Goal: Browse casually: Explore the website without a specific task or goal

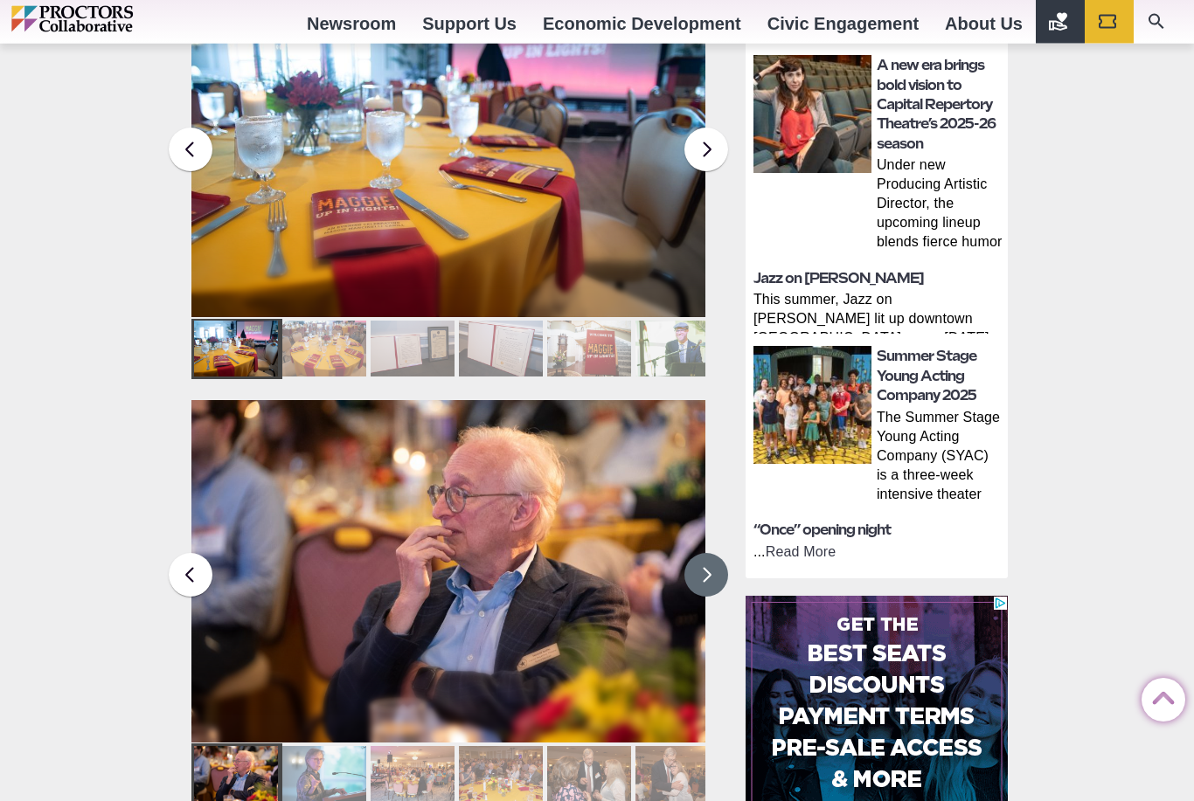
click at [705, 554] on button at bounding box center [706, 576] width 44 height 44
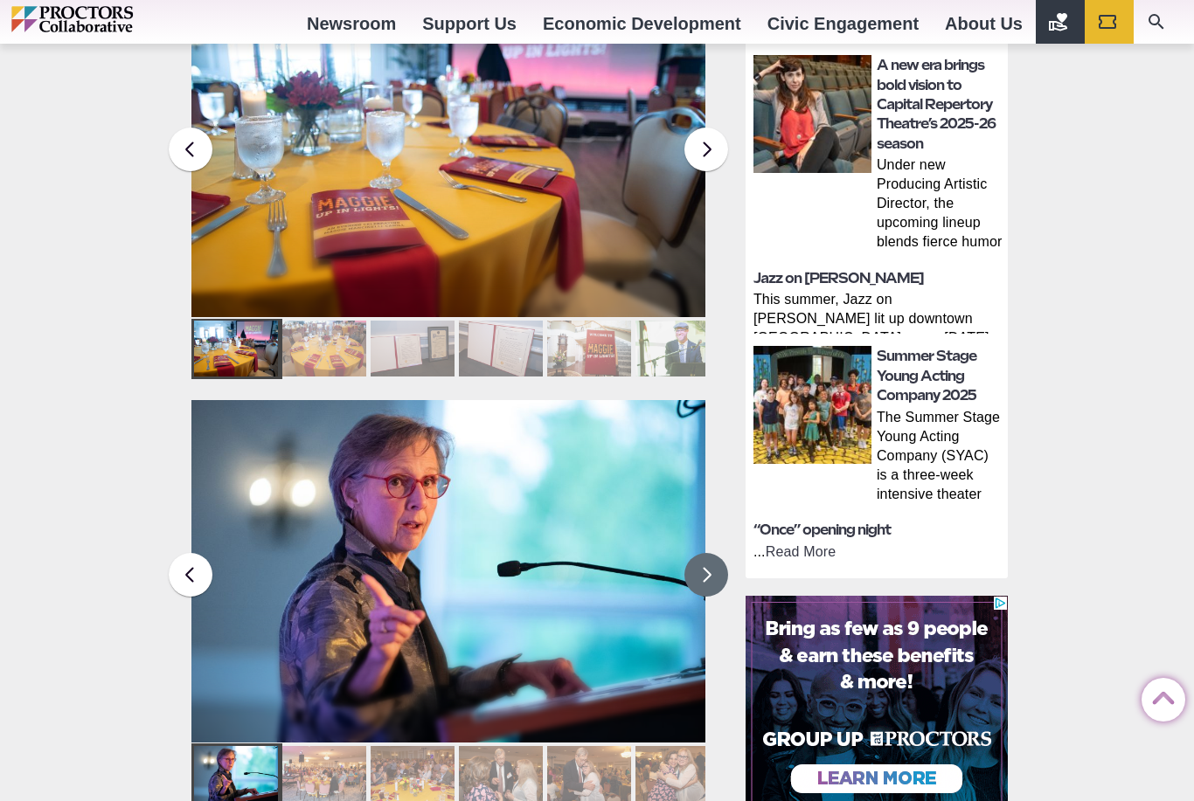
click at [718, 553] on button at bounding box center [706, 575] width 44 height 44
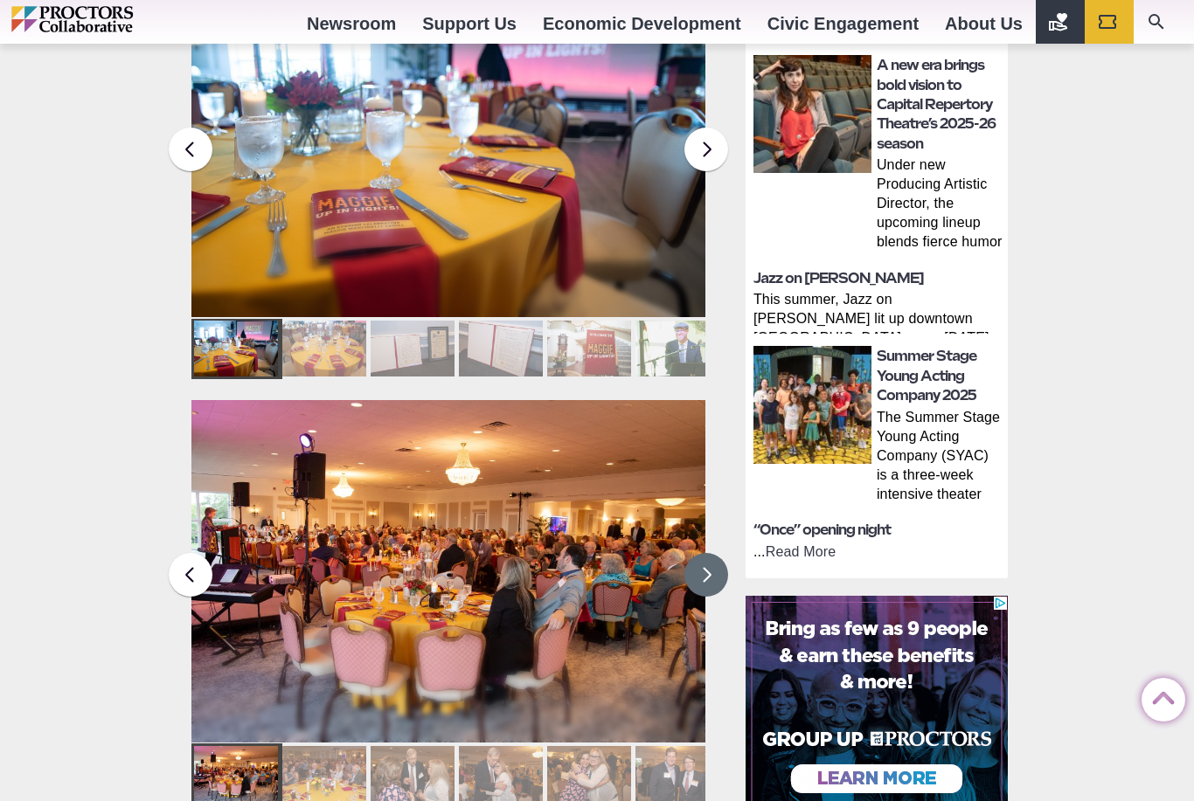
click at [703, 553] on button at bounding box center [706, 575] width 44 height 44
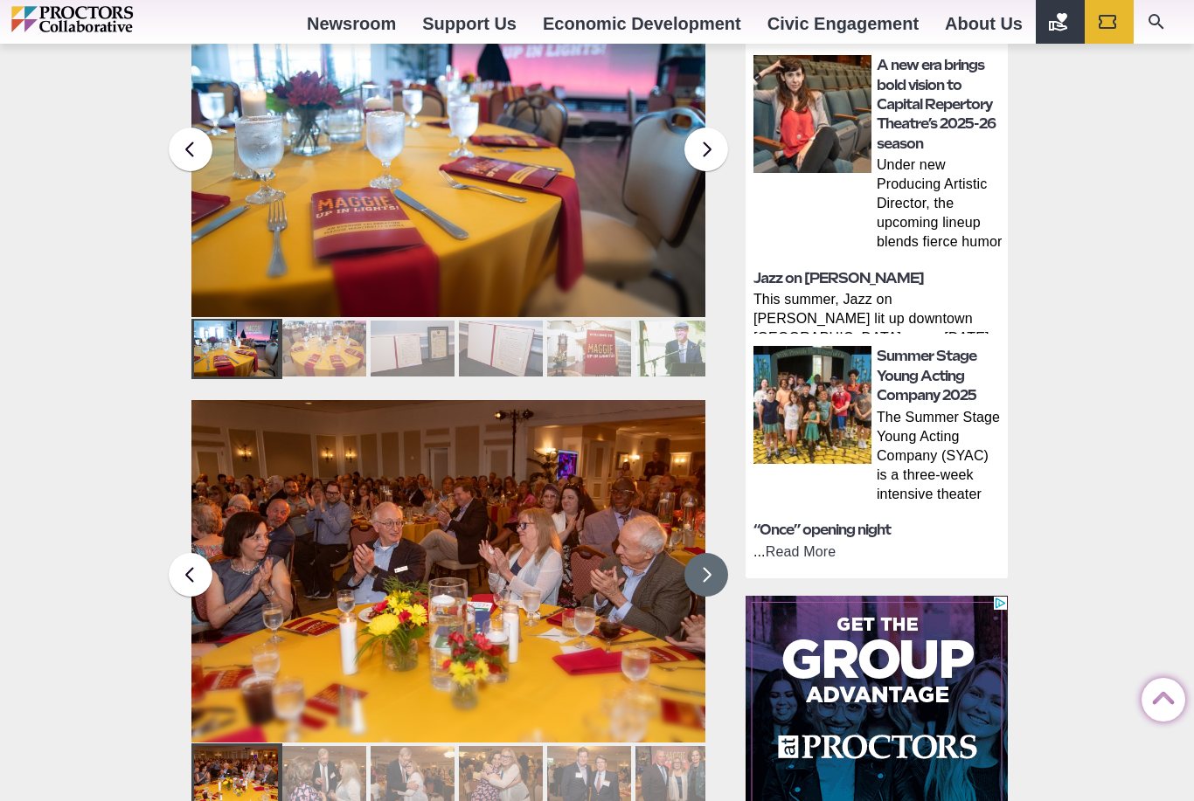
click at [713, 553] on button at bounding box center [706, 575] width 44 height 44
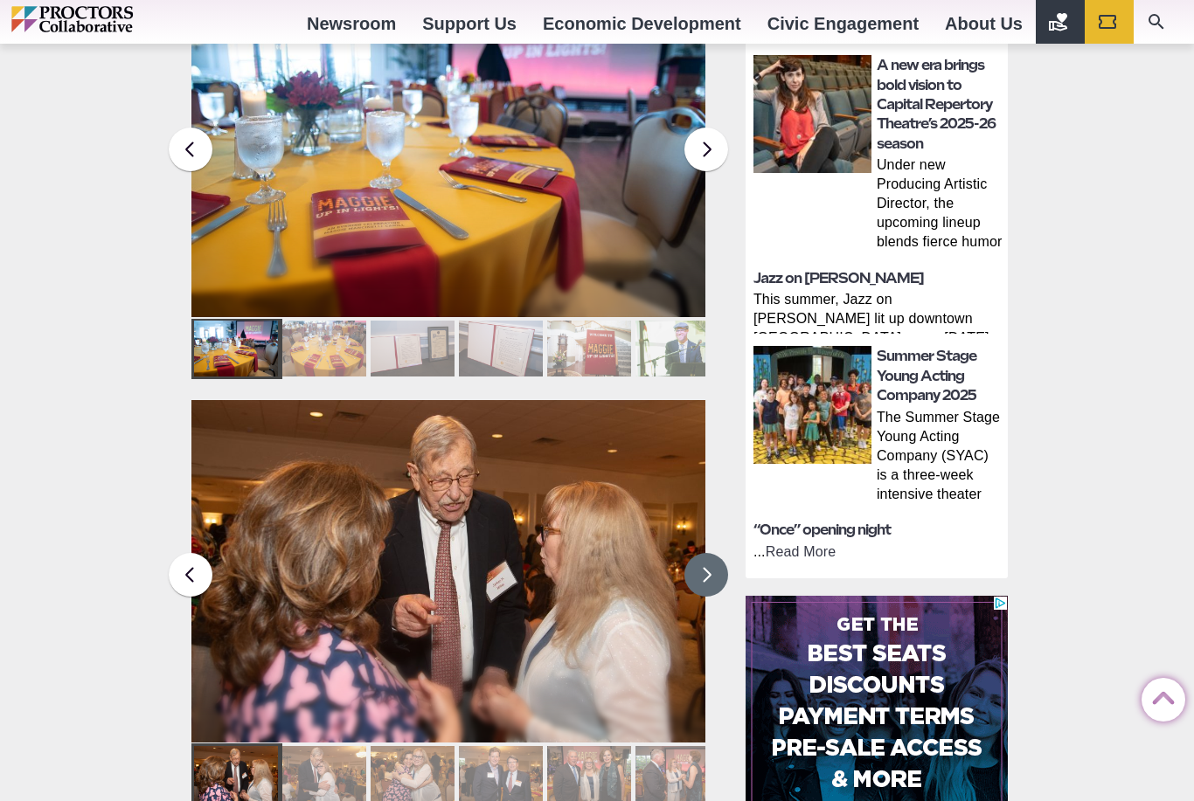
click at [711, 553] on button at bounding box center [706, 575] width 44 height 44
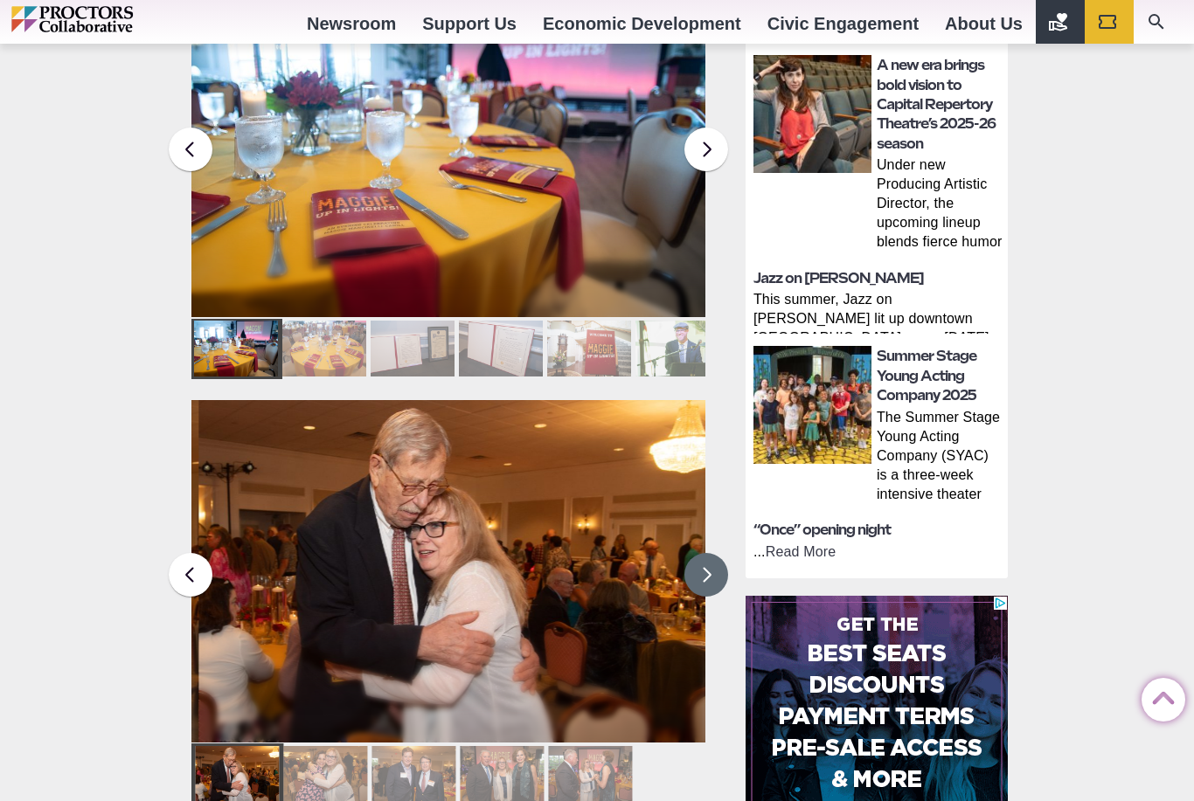
scroll to position [0, 0]
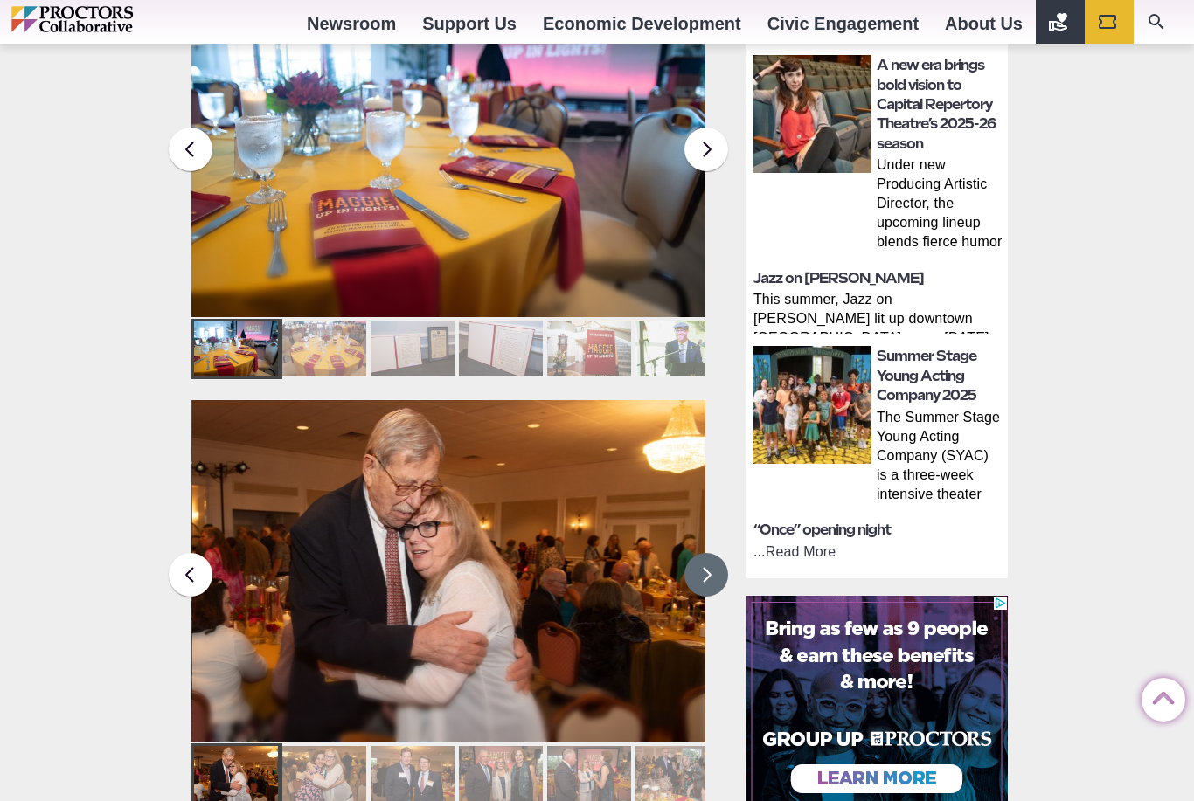
click at [707, 553] on button at bounding box center [706, 575] width 44 height 44
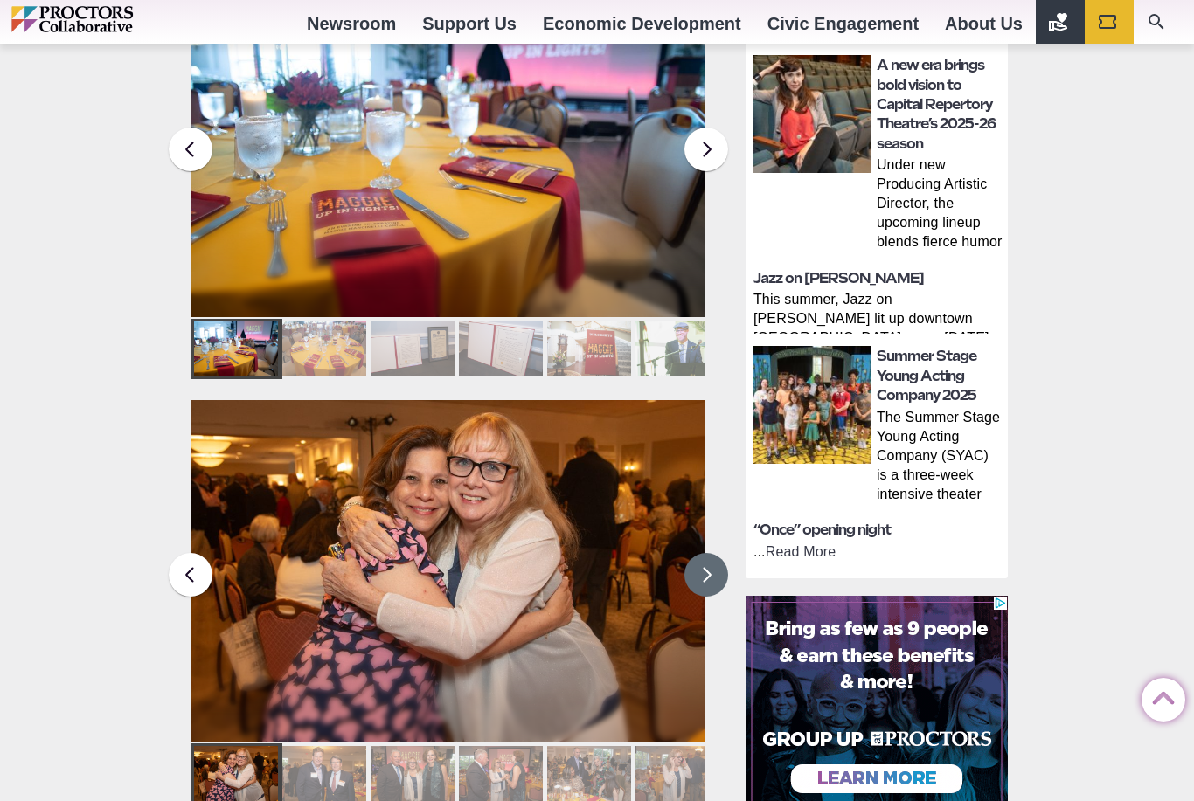
click at [711, 553] on button at bounding box center [706, 575] width 44 height 44
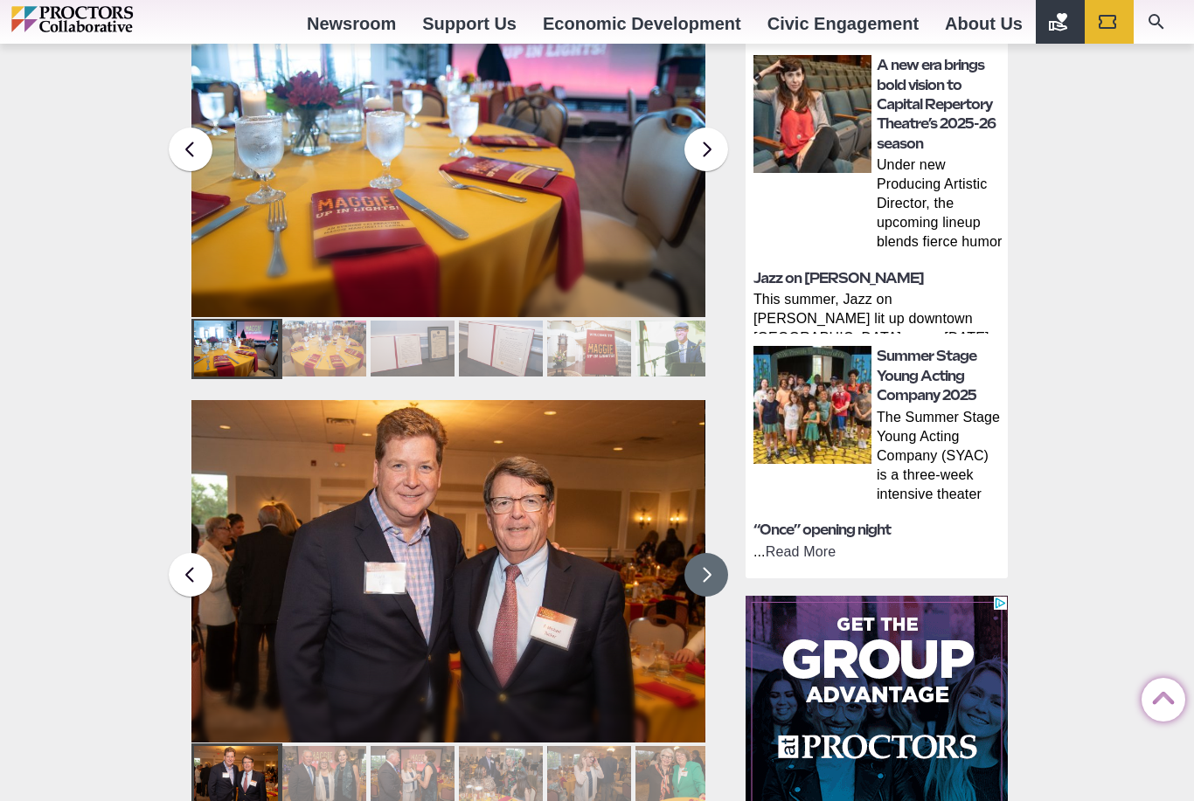
click at [712, 553] on button at bounding box center [706, 575] width 44 height 44
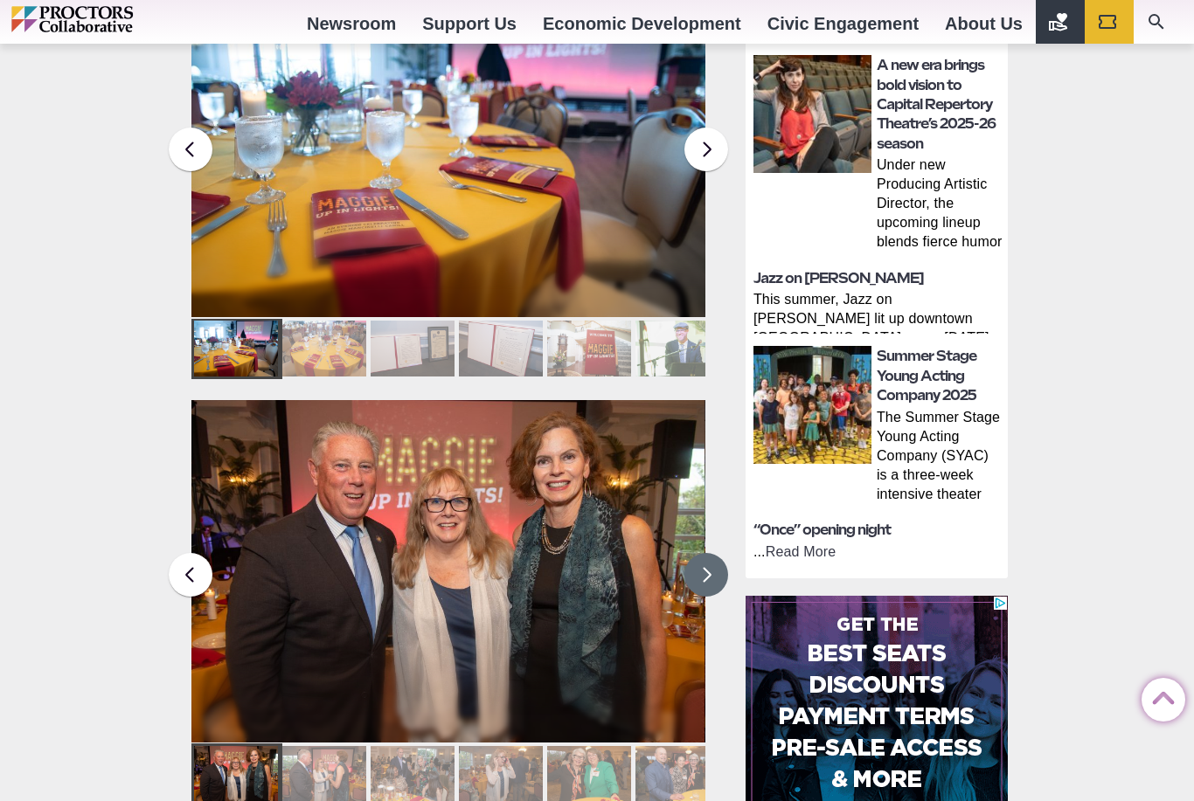
click at [712, 553] on button at bounding box center [706, 575] width 44 height 44
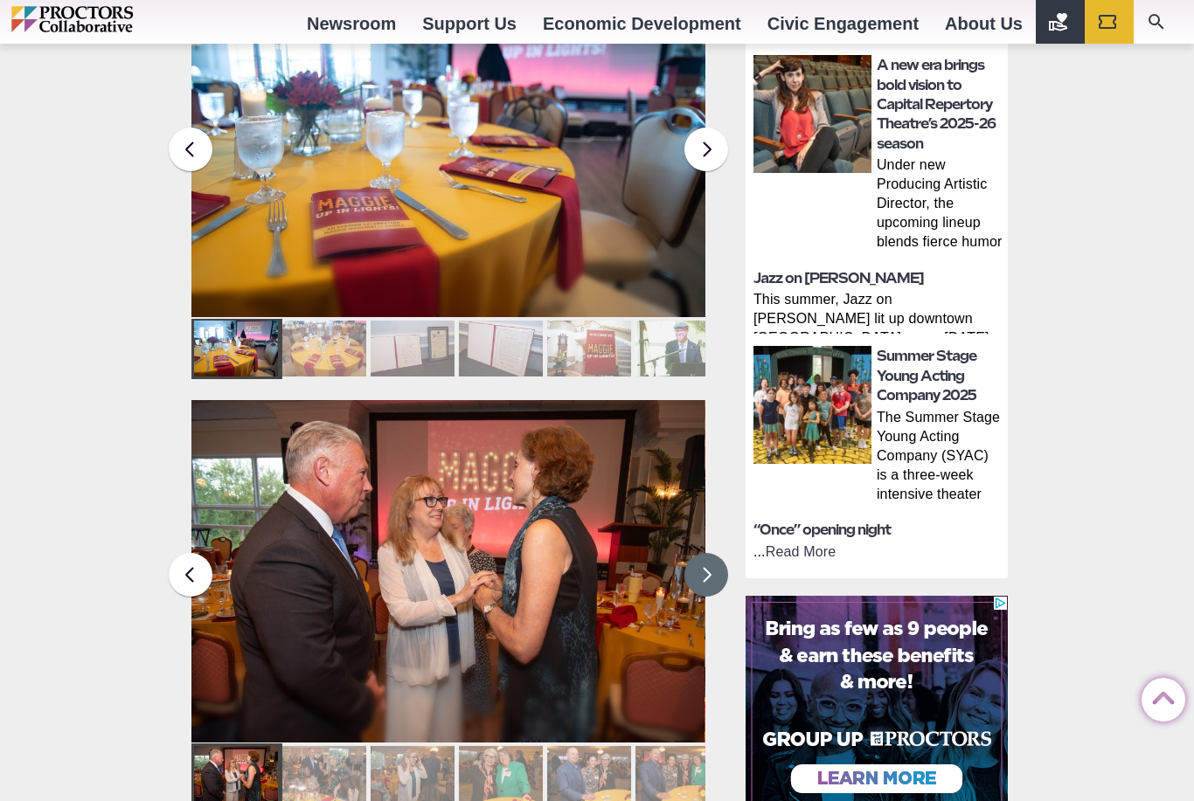
click at [701, 553] on button at bounding box center [706, 575] width 44 height 44
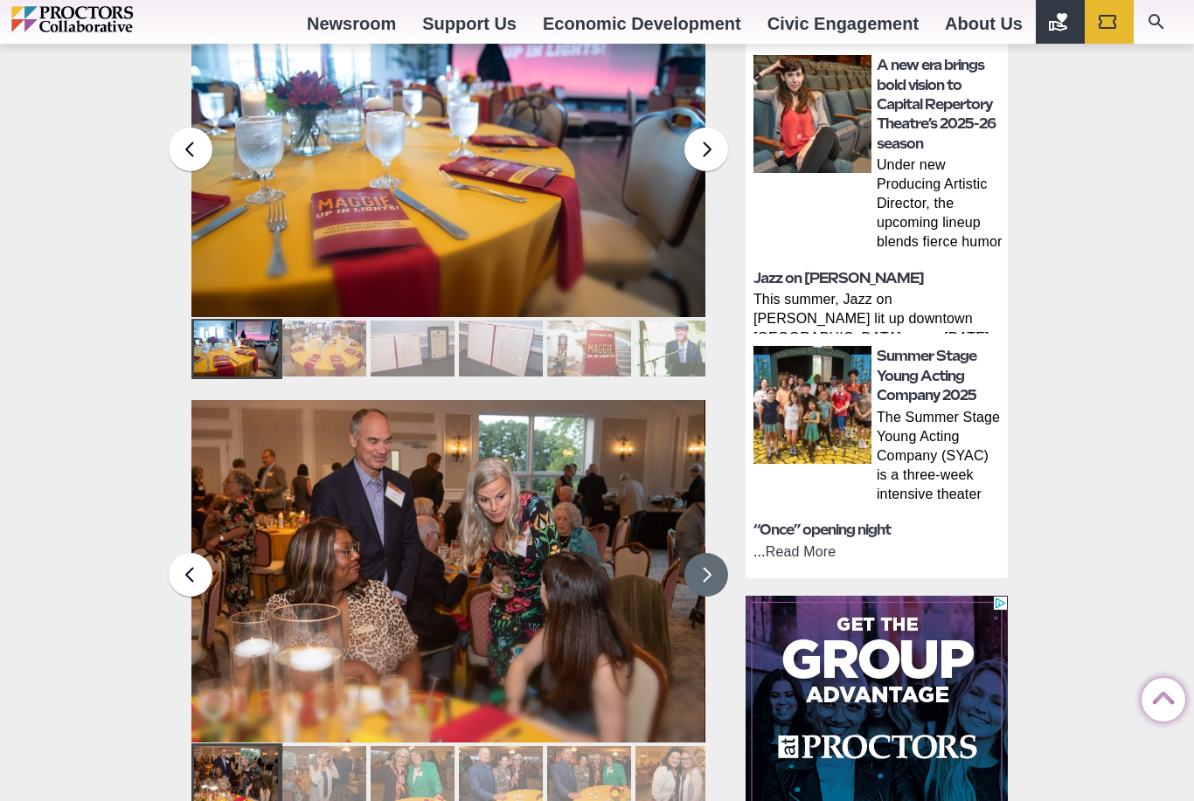
click at [708, 553] on button at bounding box center [706, 575] width 44 height 44
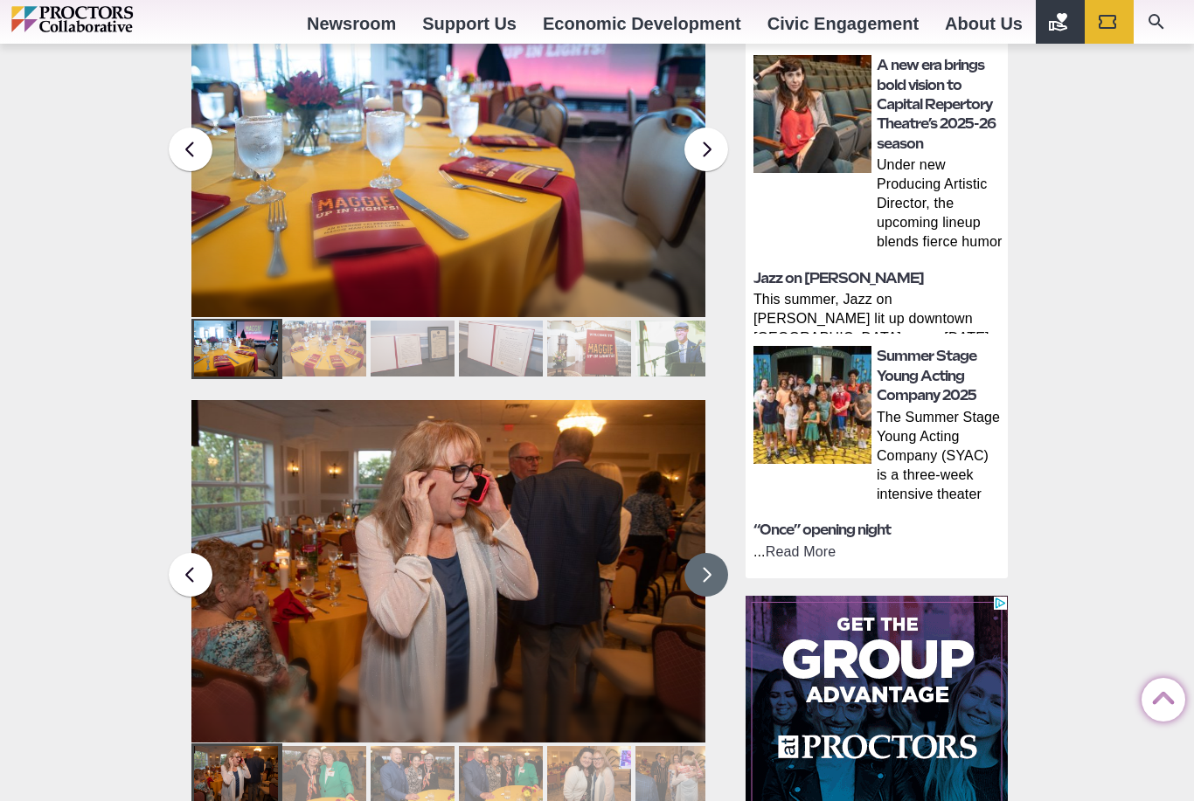
click at [705, 553] on button at bounding box center [706, 575] width 44 height 44
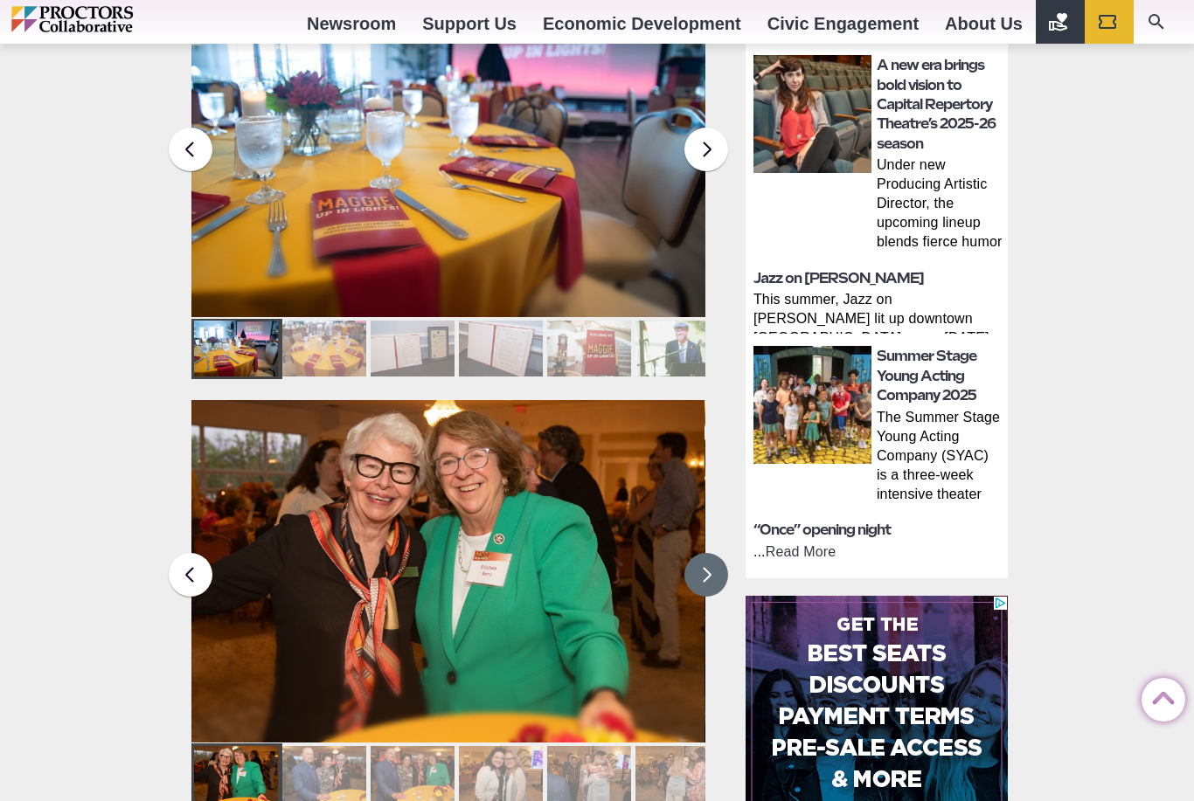
click at [709, 553] on button at bounding box center [706, 575] width 44 height 44
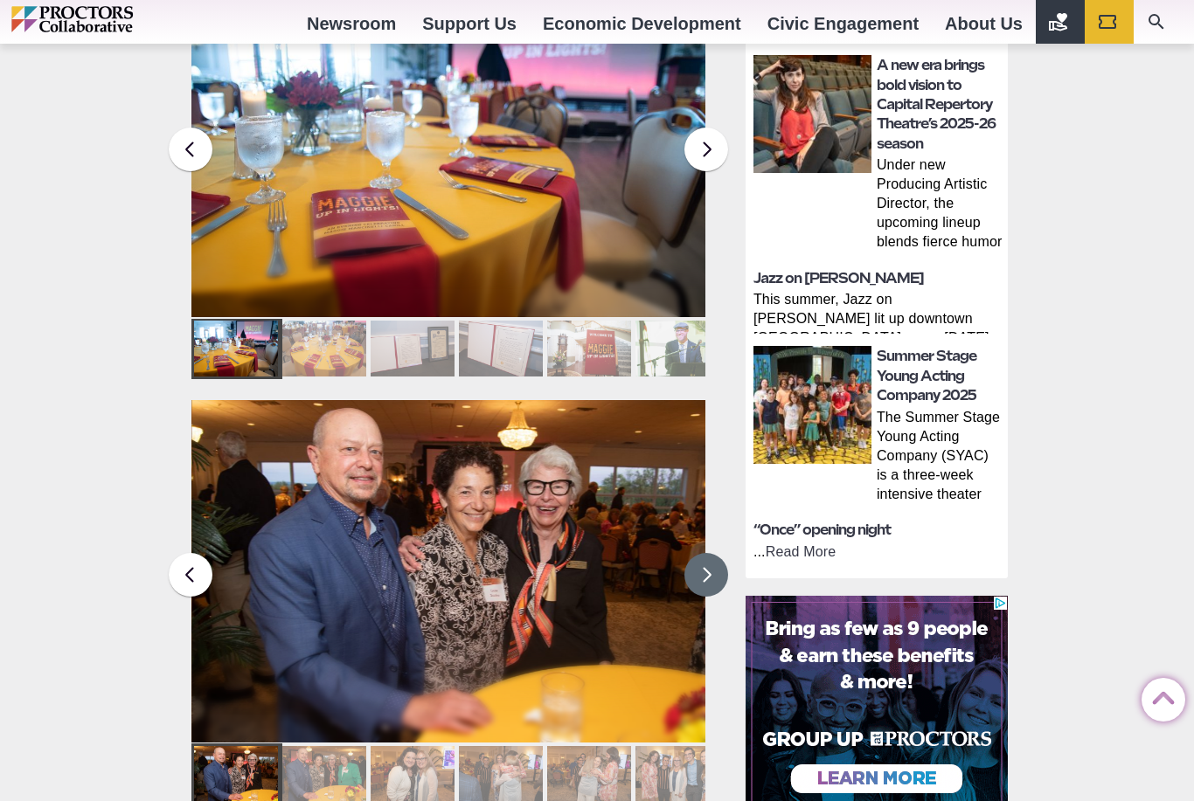
click at [702, 553] on button at bounding box center [706, 575] width 44 height 44
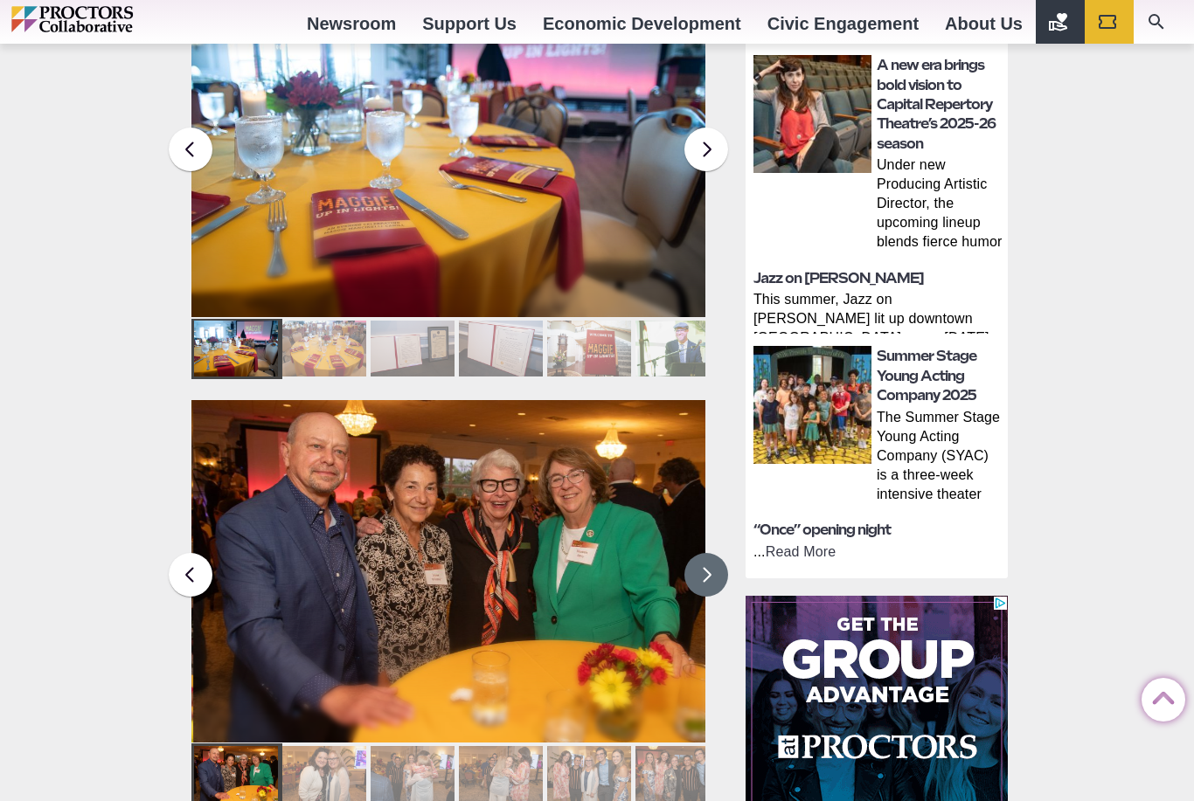
click at [705, 553] on button at bounding box center [706, 575] width 44 height 44
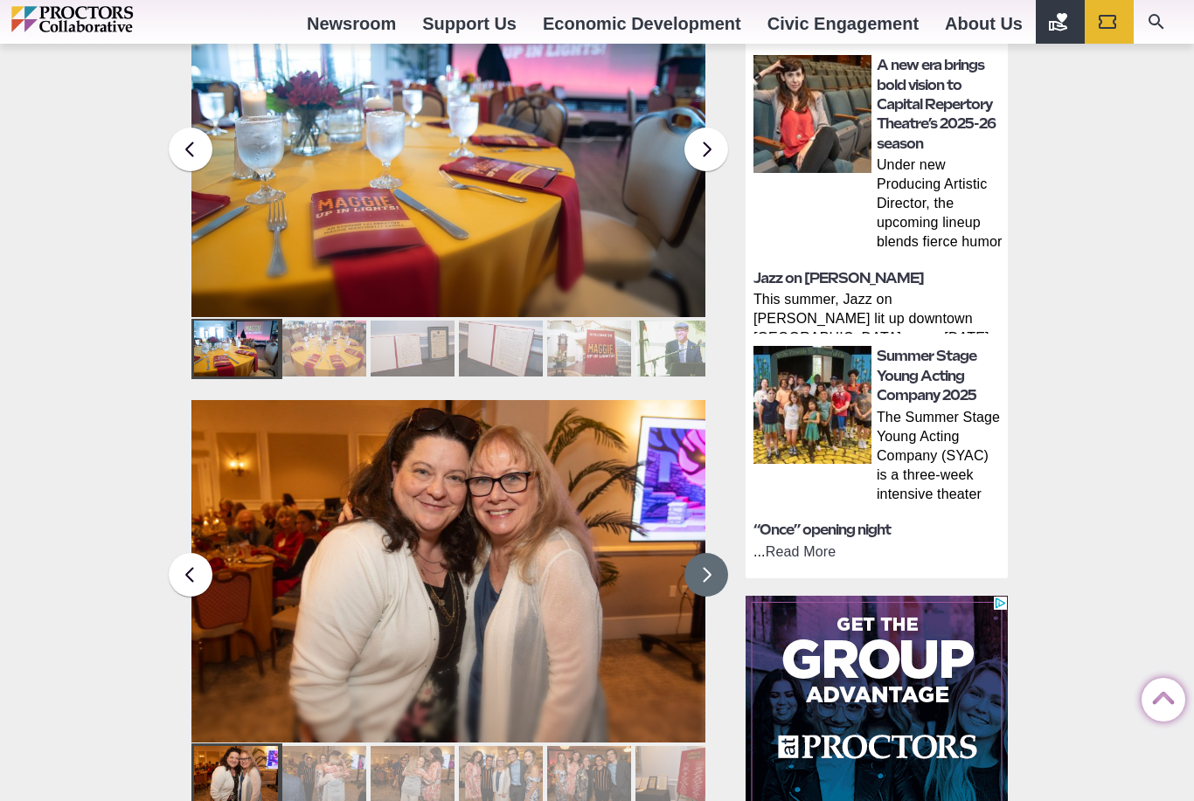
click at [711, 553] on button at bounding box center [706, 575] width 44 height 44
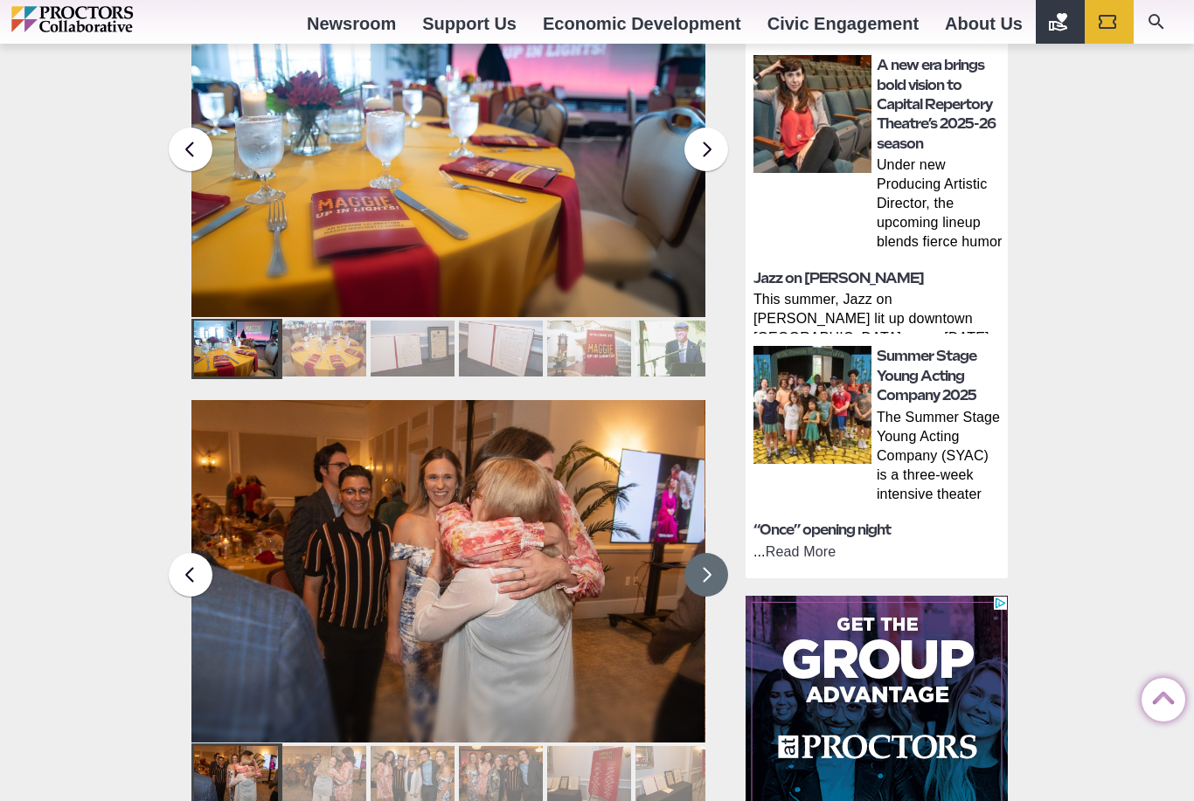
click at [719, 553] on button at bounding box center [706, 575] width 44 height 44
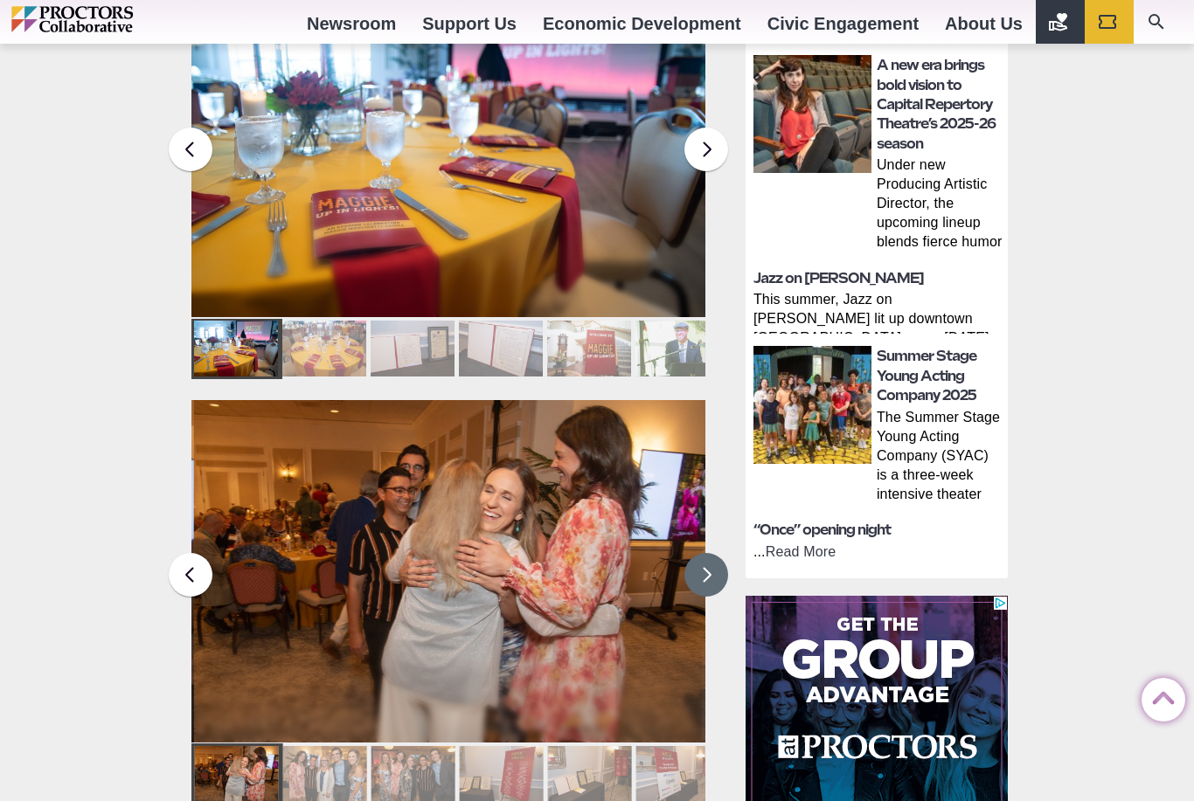
click at [718, 553] on button at bounding box center [706, 575] width 44 height 44
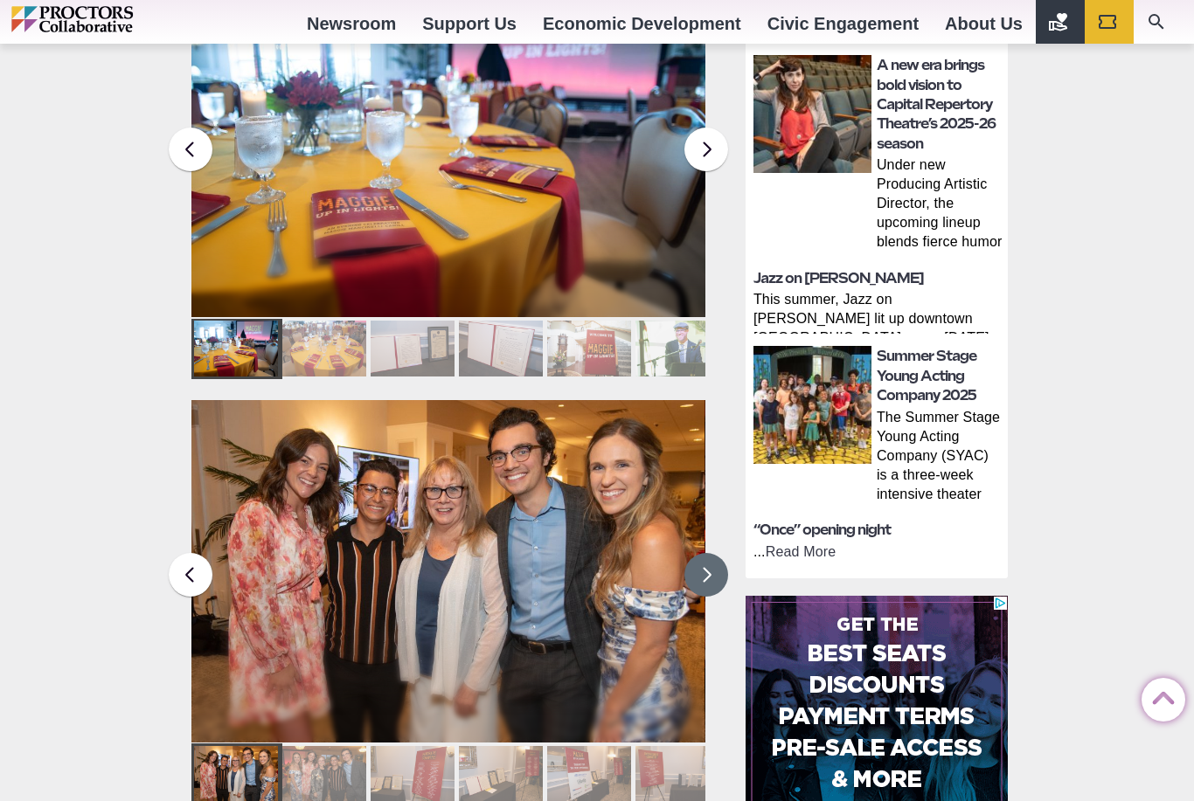
click at [718, 553] on button at bounding box center [706, 575] width 44 height 44
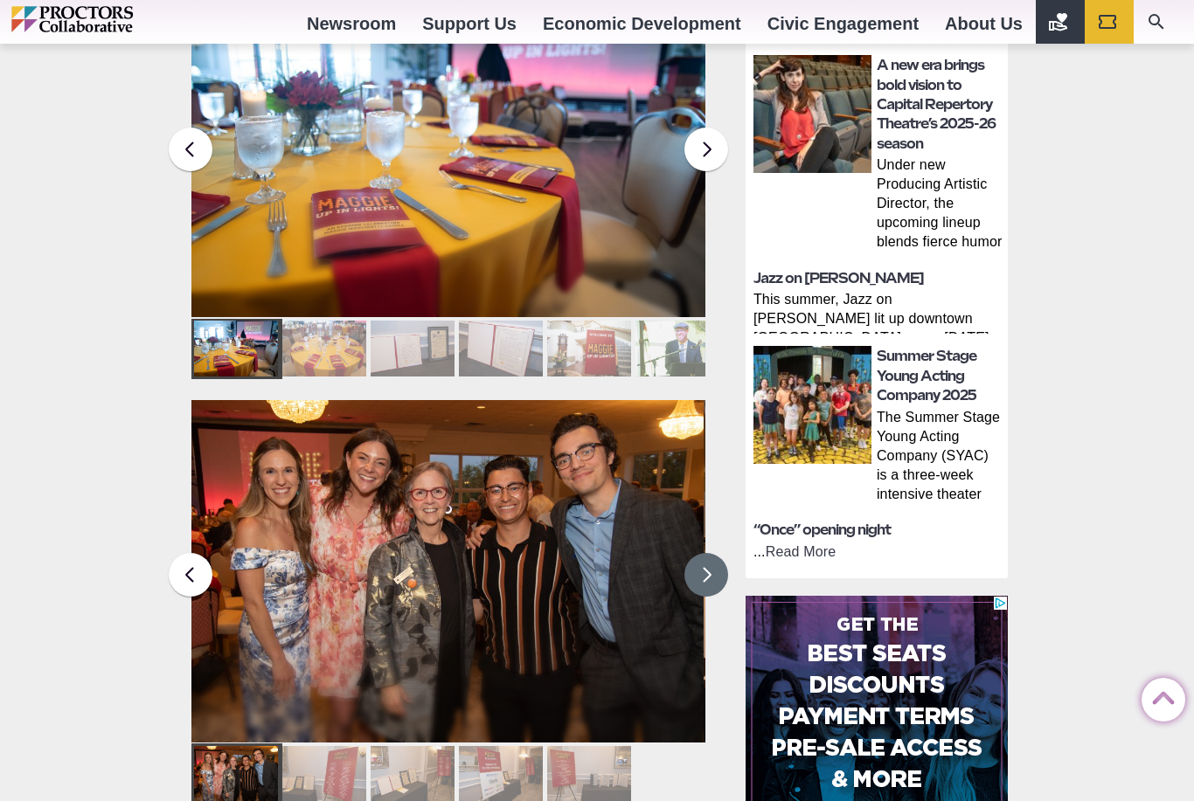
click at [711, 553] on button at bounding box center [706, 575] width 44 height 44
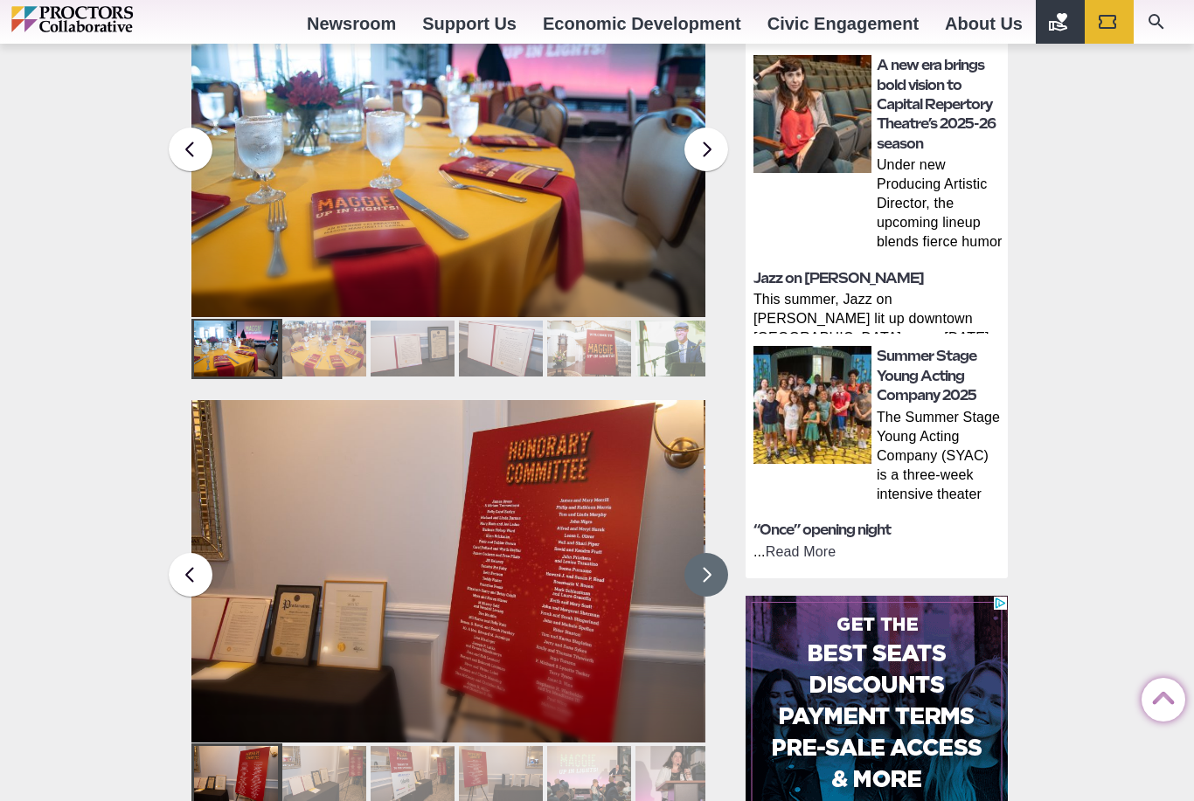
click at [711, 553] on button at bounding box center [706, 575] width 44 height 44
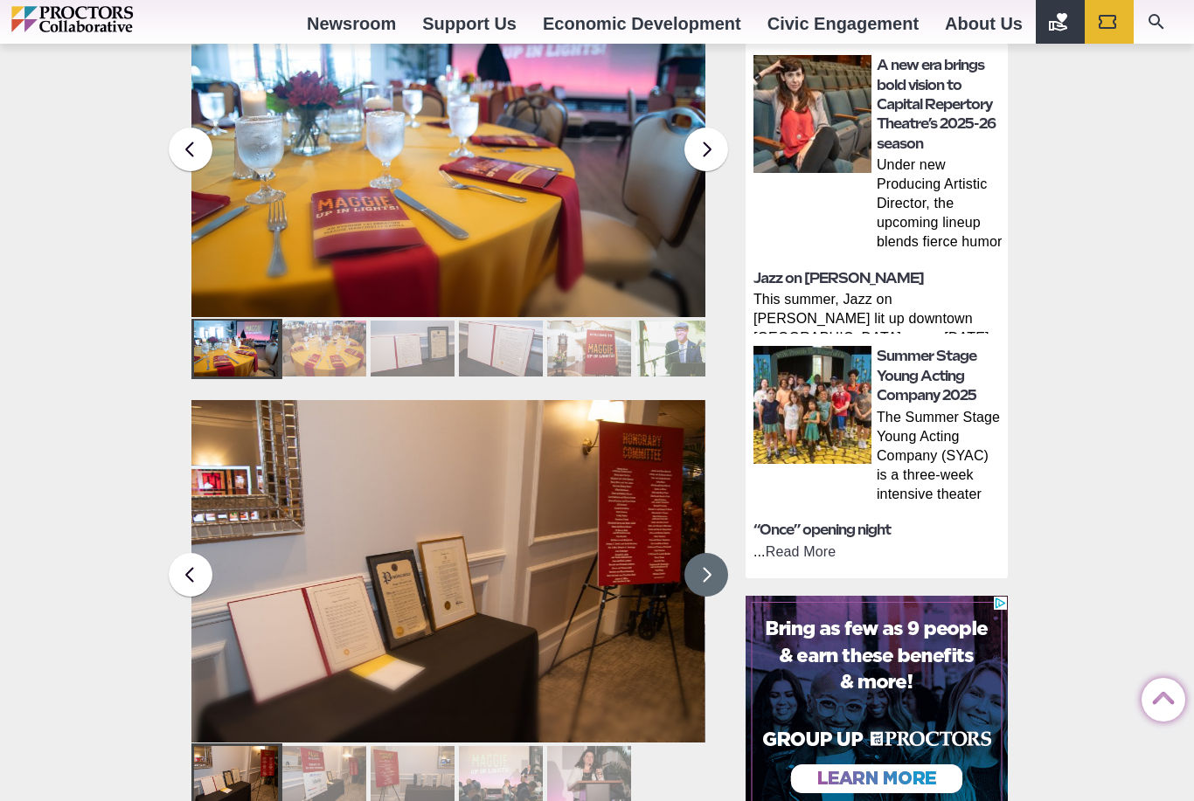
click at [715, 553] on button at bounding box center [706, 575] width 44 height 44
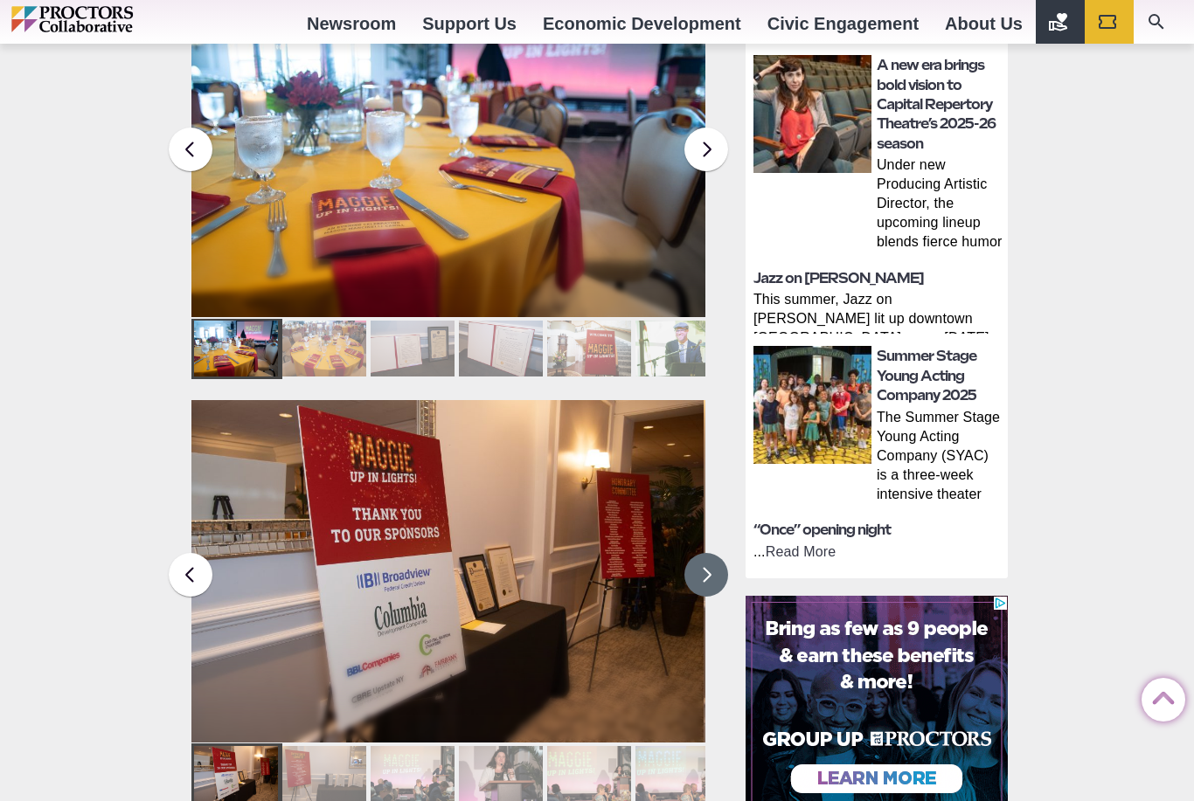
click at [711, 557] on button at bounding box center [706, 575] width 44 height 44
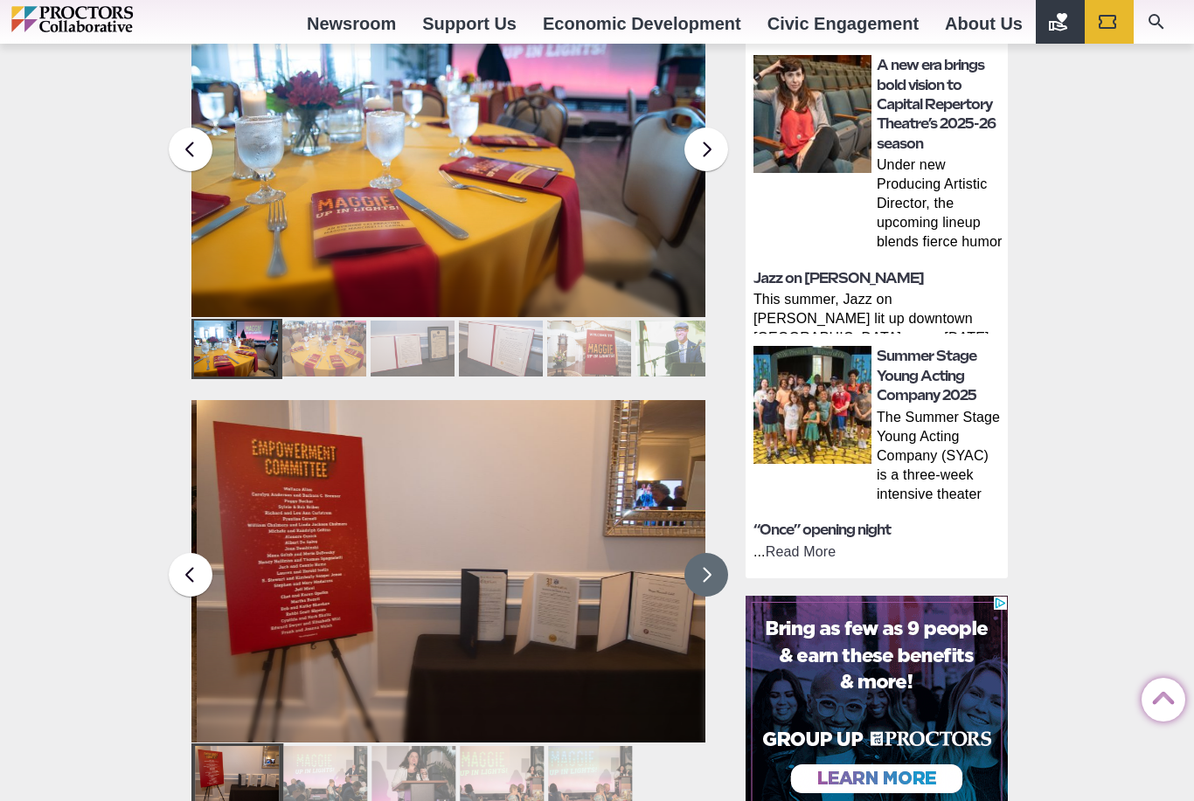
click at [706, 553] on button at bounding box center [706, 575] width 44 height 44
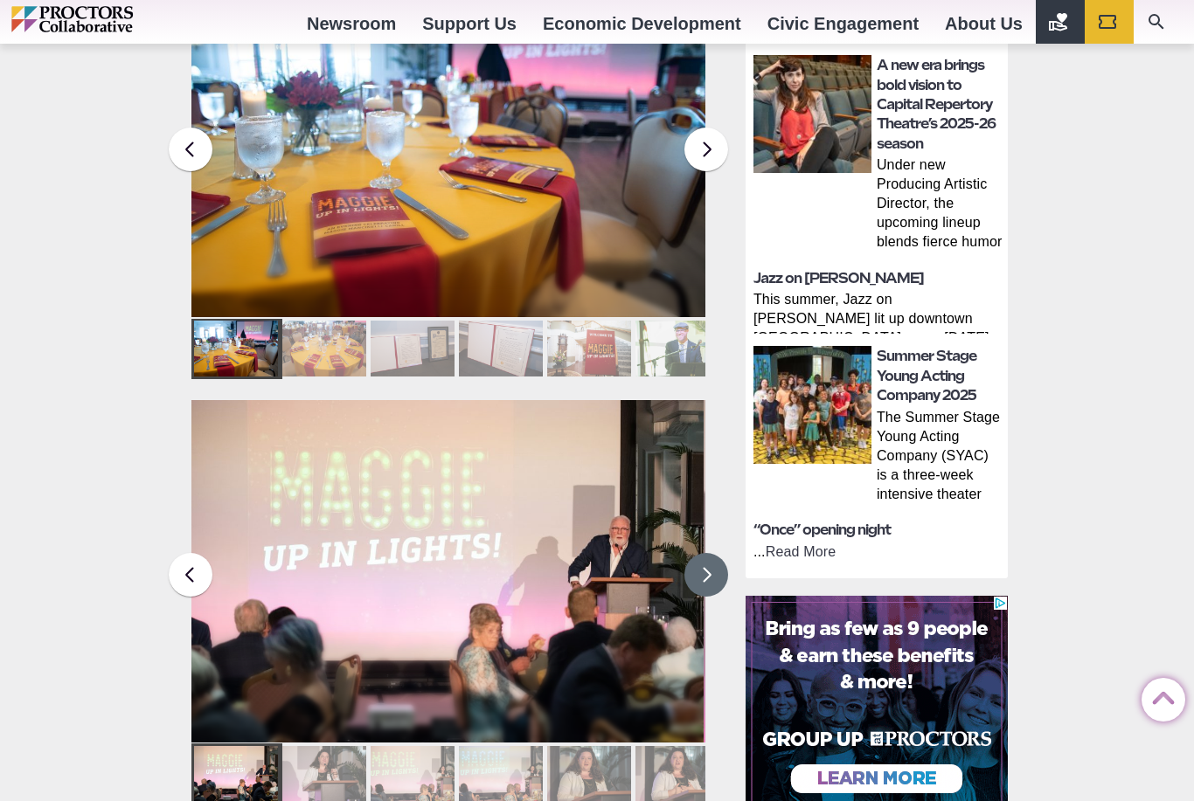
click at [706, 553] on button at bounding box center [706, 575] width 44 height 44
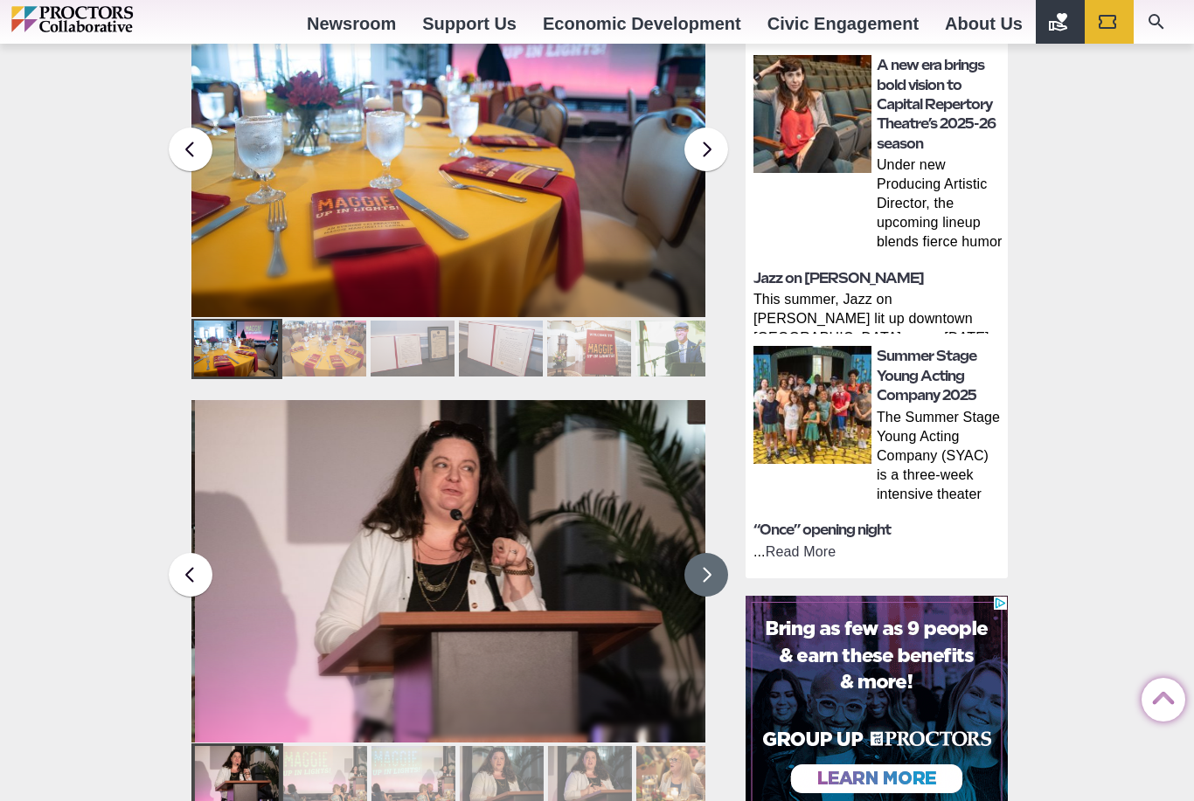
click at [710, 553] on button at bounding box center [706, 575] width 44 height 44
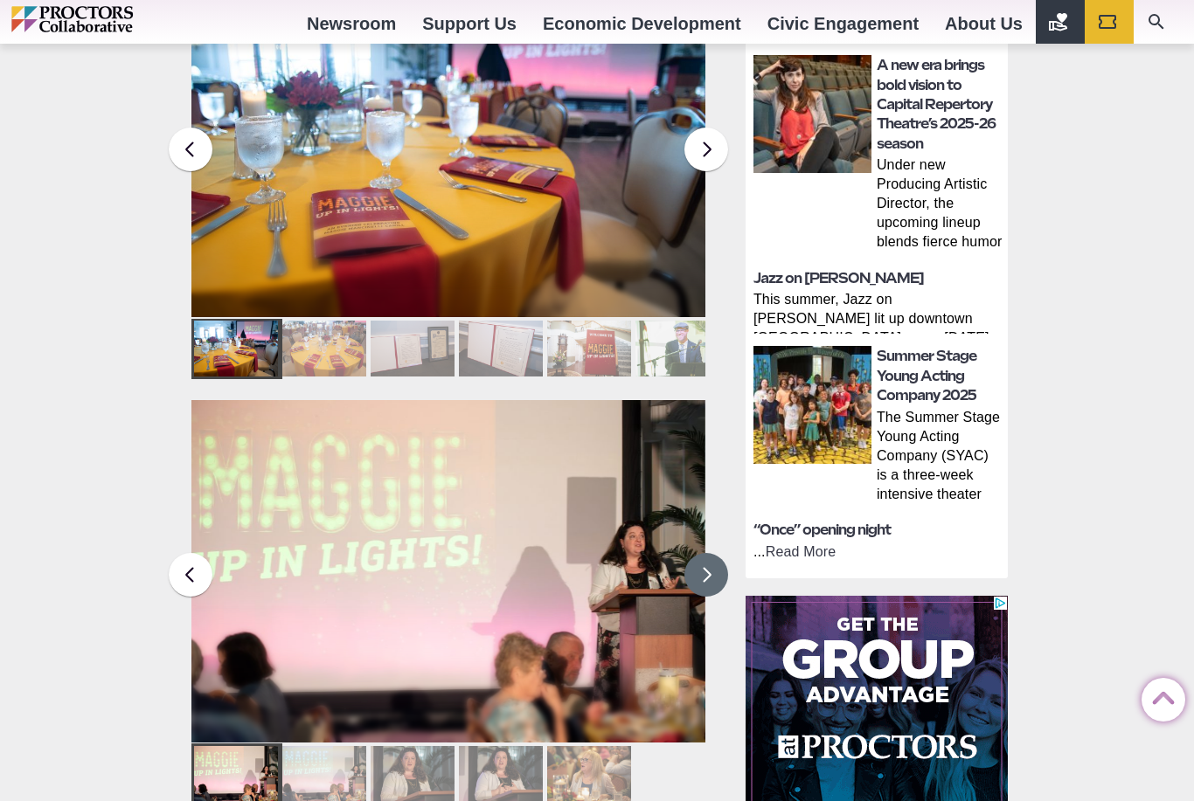
click at [716, 553] on button at bounding box center [706, 575] width 44 height 44
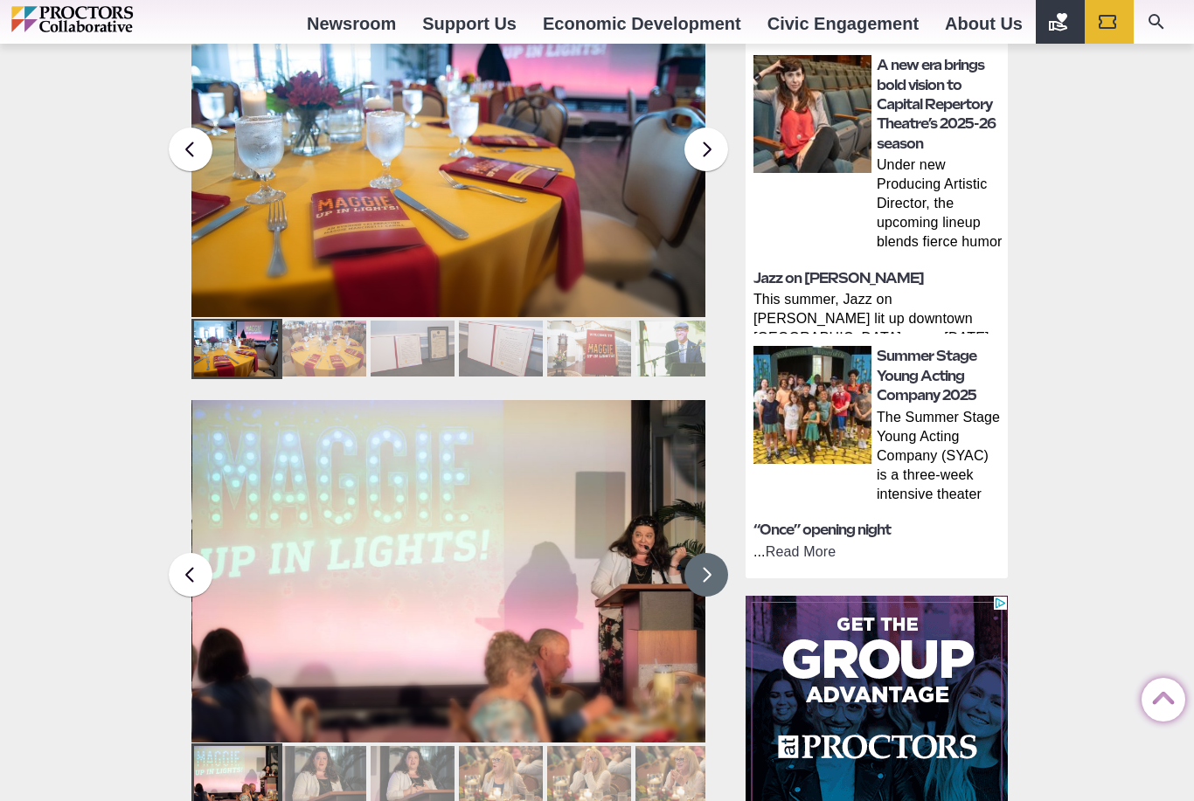
click at [720, 553] on button at bounding box center [706, 575] width 44 height 44
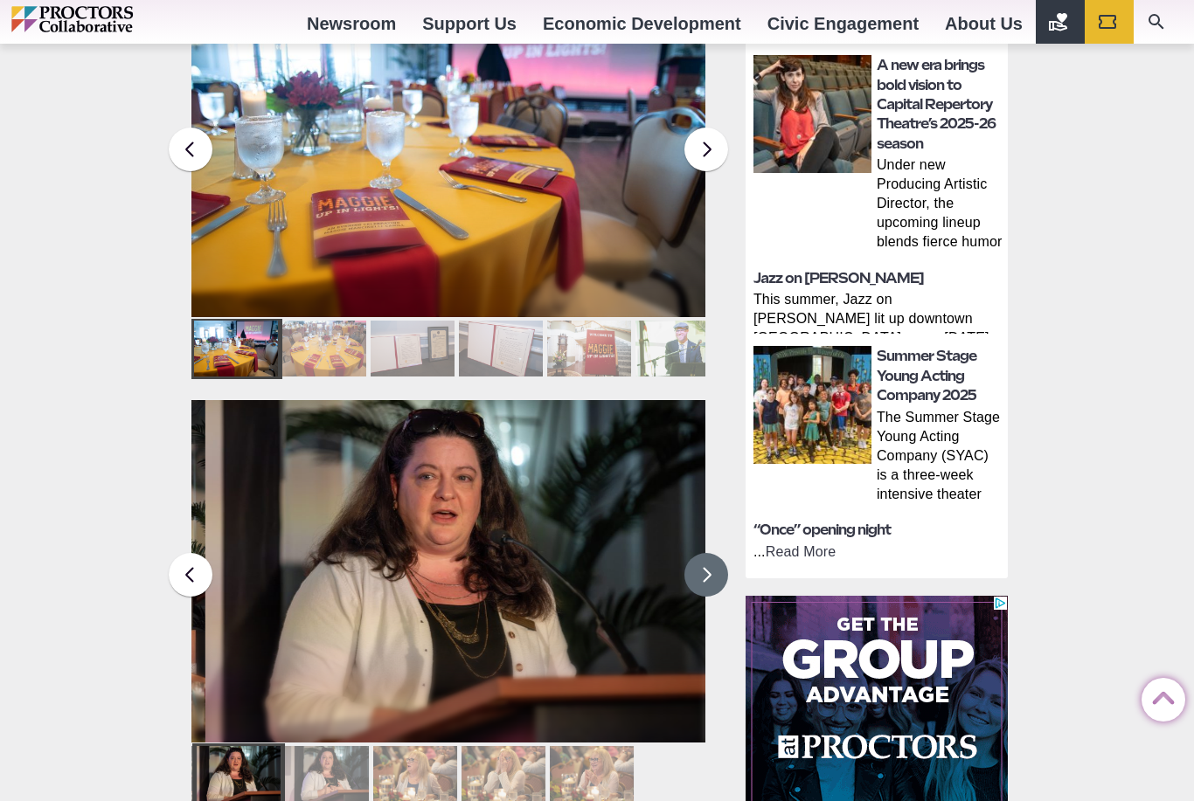
click at [713, 553] on button at bounding box center [706, 575] width 44 height 44
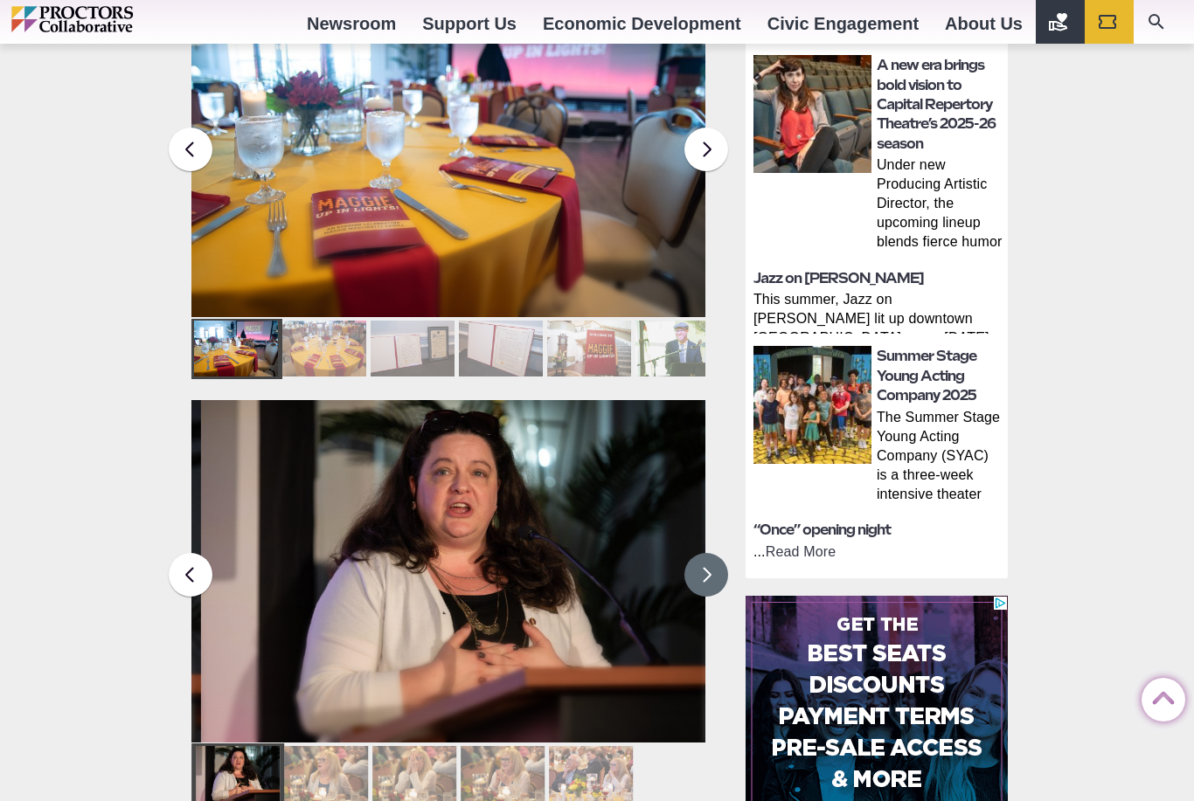
click at [715, 553] on button at bounding box center [706, 575] width 44 height 44
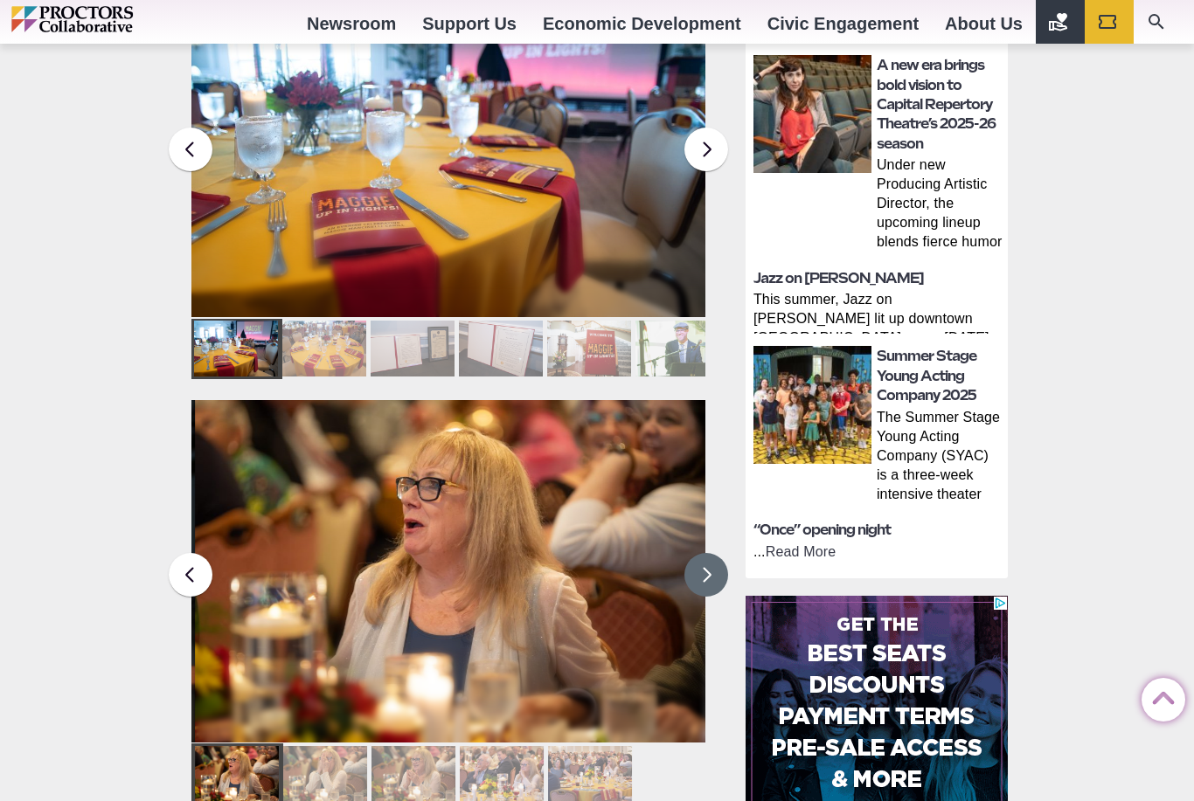
click at [715, 553] on button at bounding box center [706, 575] width 44 height 44
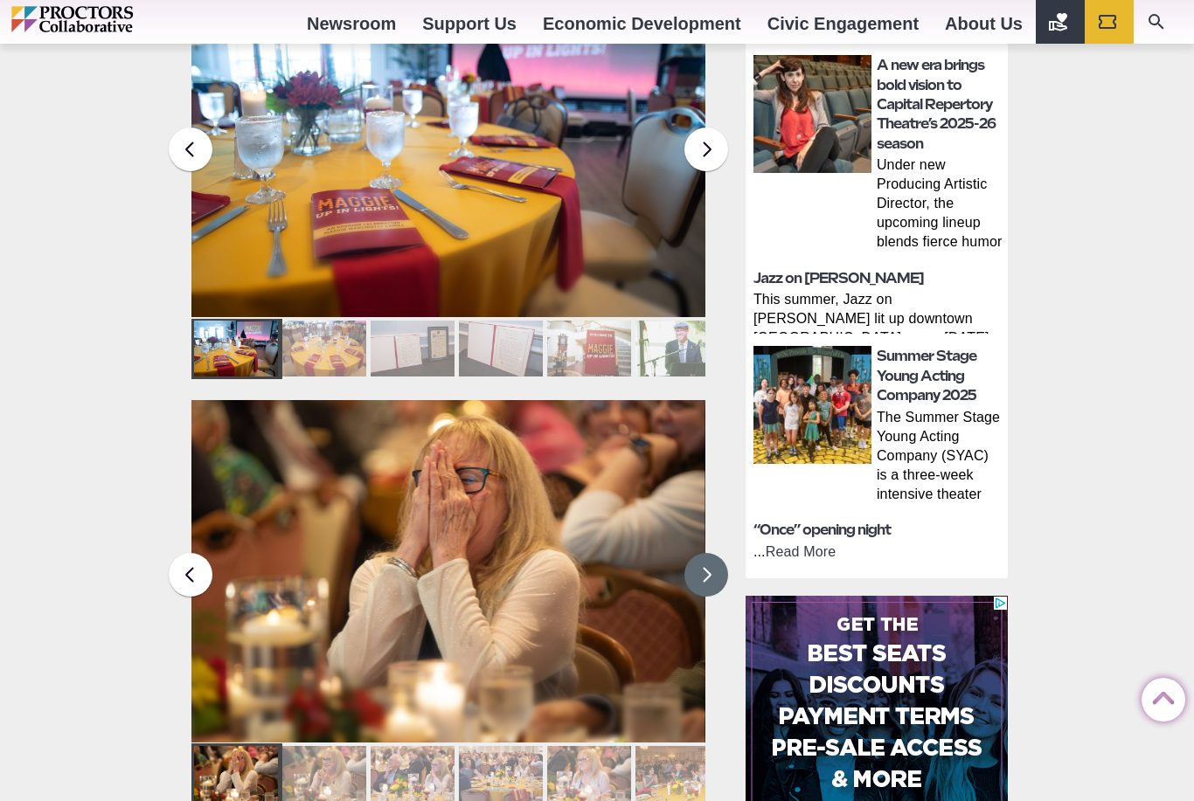
click at [713, 553] on button at bounding box center [706, 575] width 44 height 44
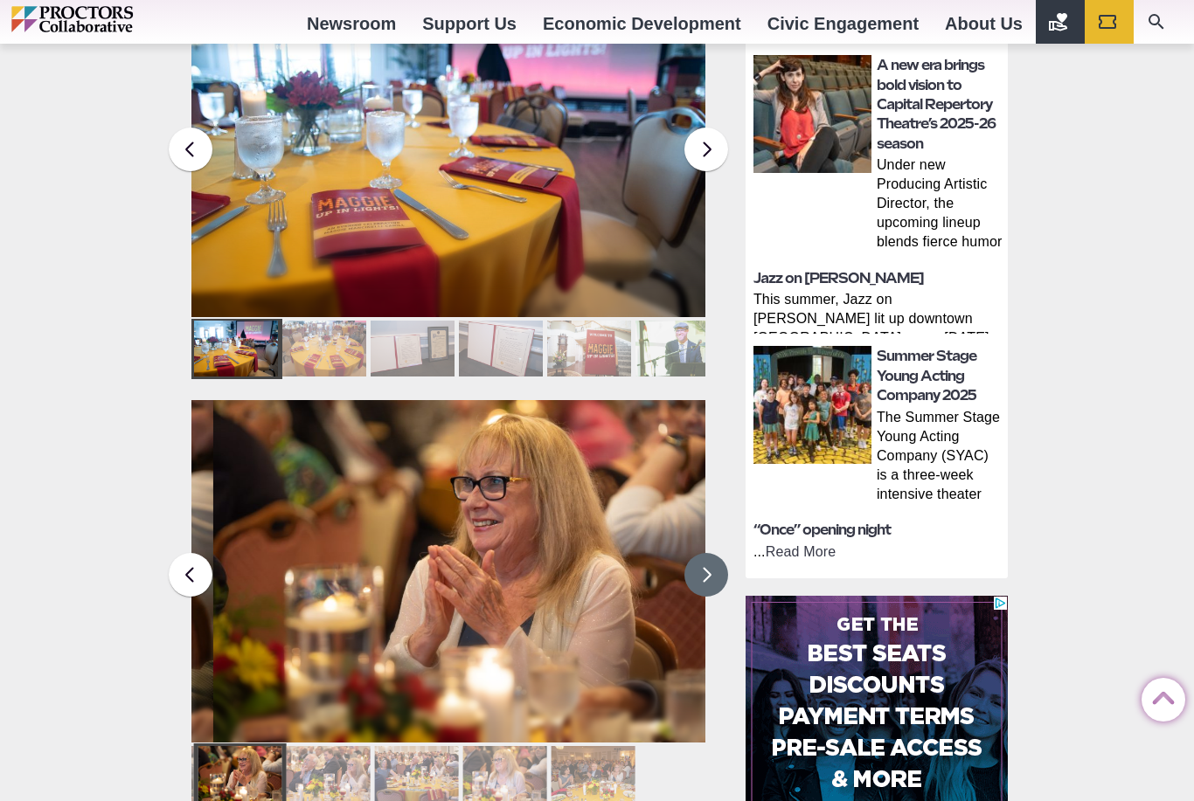
click at [700, 557] on button at bounding box center [706, 575] width 44 height 44
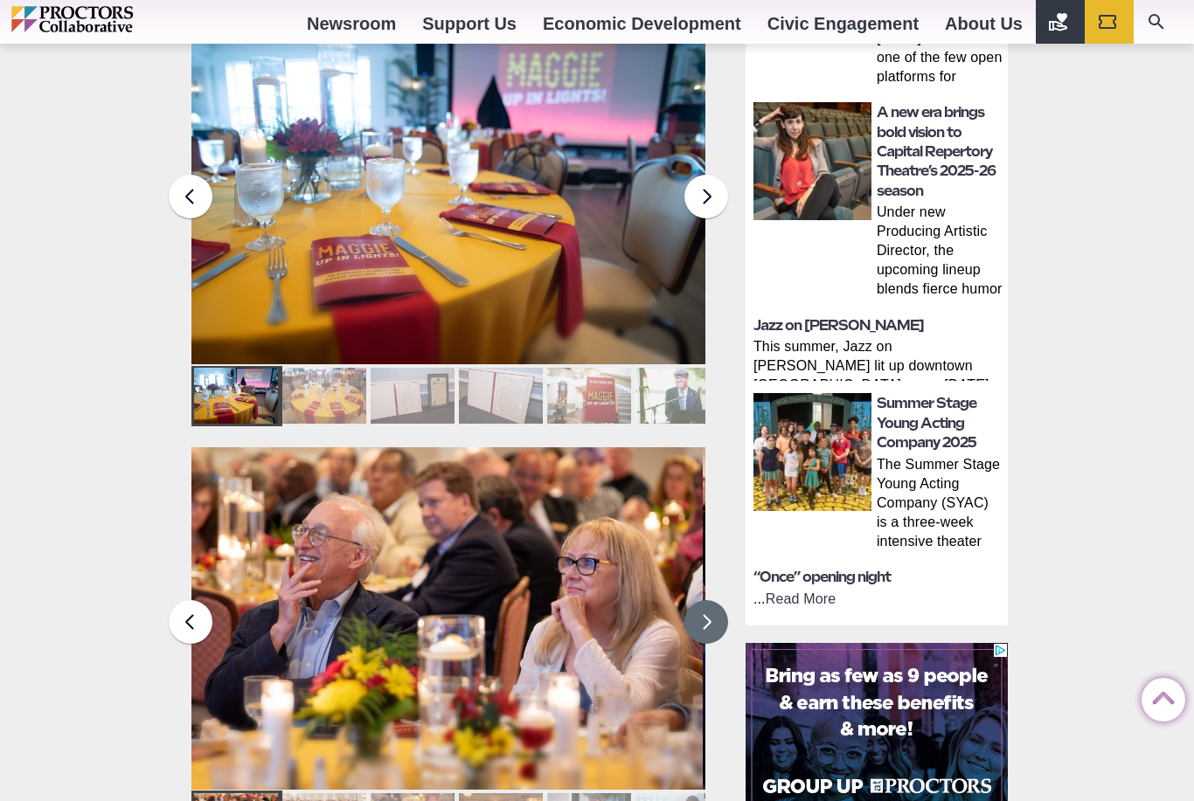
scroll to position [752, 0]
